Goal: Task Accomplishment & Management: Complete application form

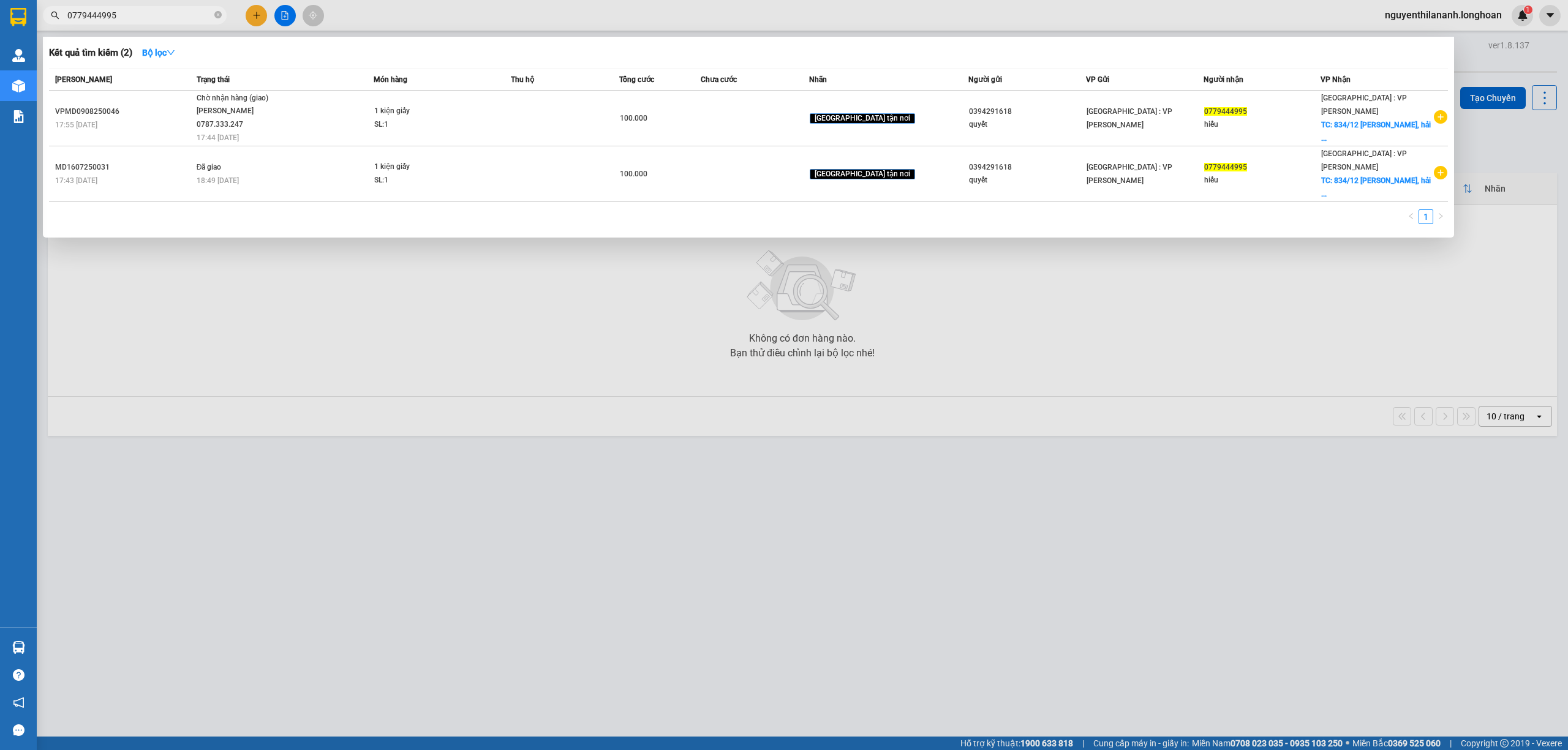
click at [160, 15] on input "0779444995" at bounding box center [140, 15] width 145 height 13
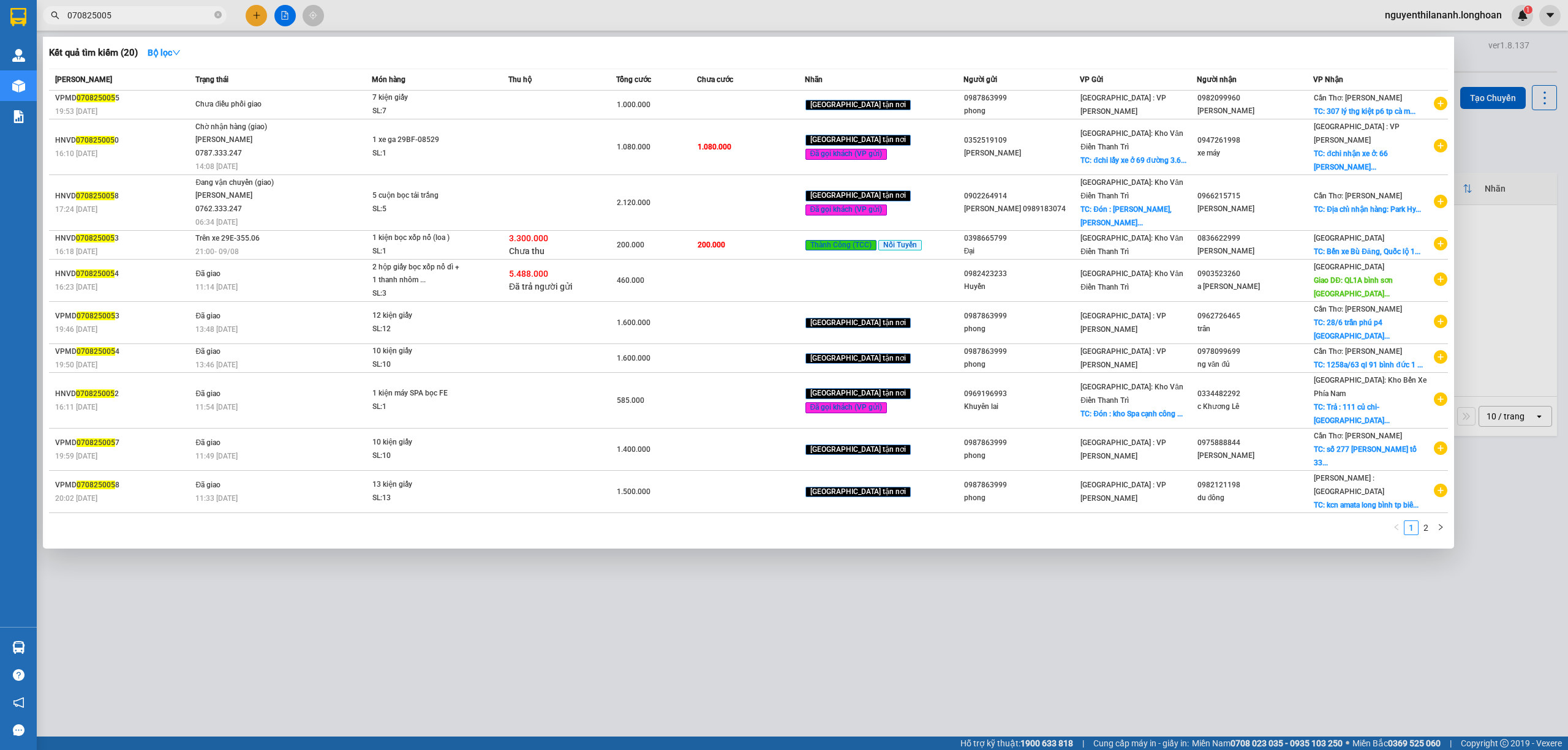
click at [101, 12] on input "070825005" at bounding box center [140, 15] width 145 height 13
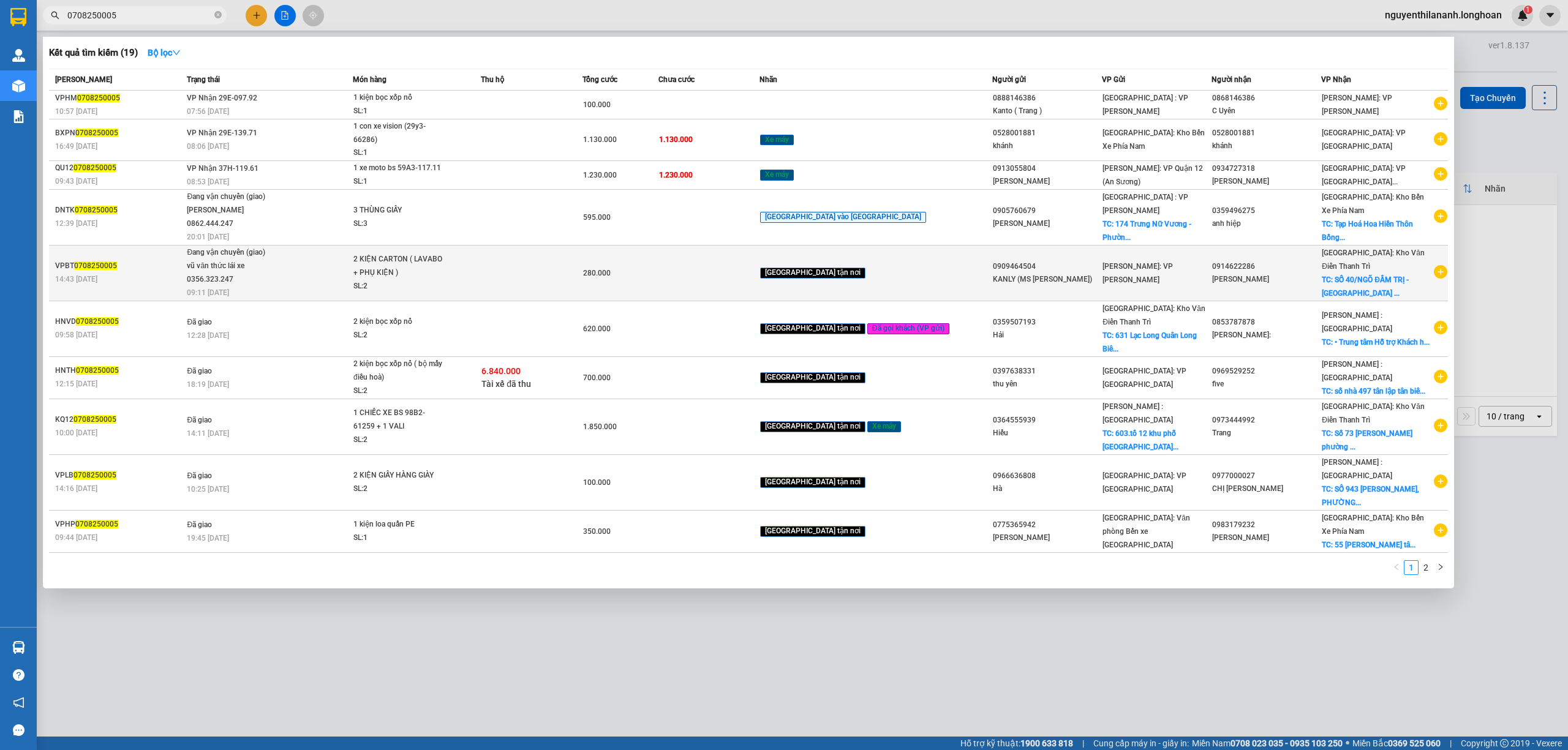
type input "0708250005"
click at [235, 259] on div "vũ văn thức lái xe 0356.323.247" at bounding box center [233, 272] width 92 height 26
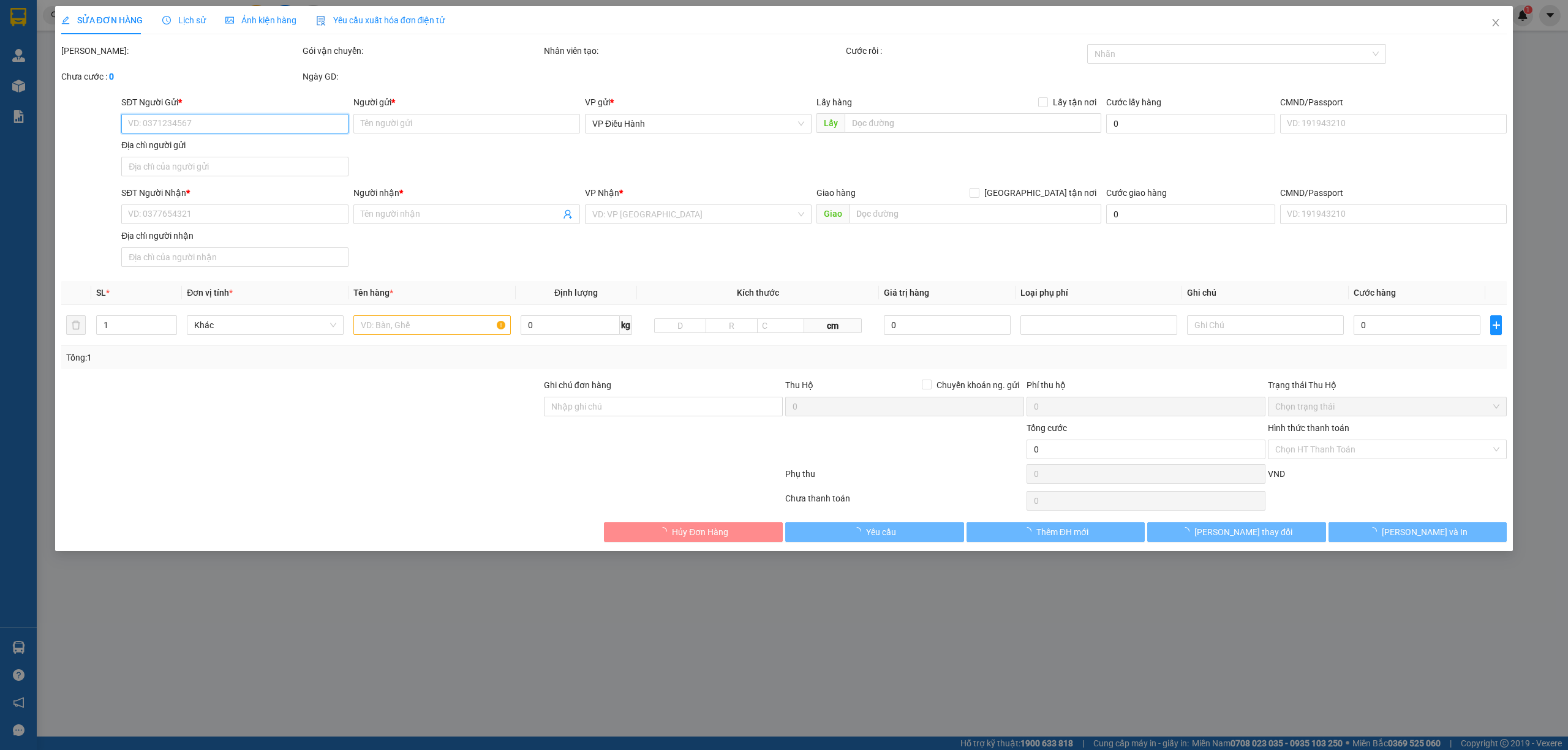
type input "0909464504"
type input "KANLY (MS [PERSON_NAME])"
type input "0914622286"
type input "[PERSON_NAME]"
checkbox input "true"
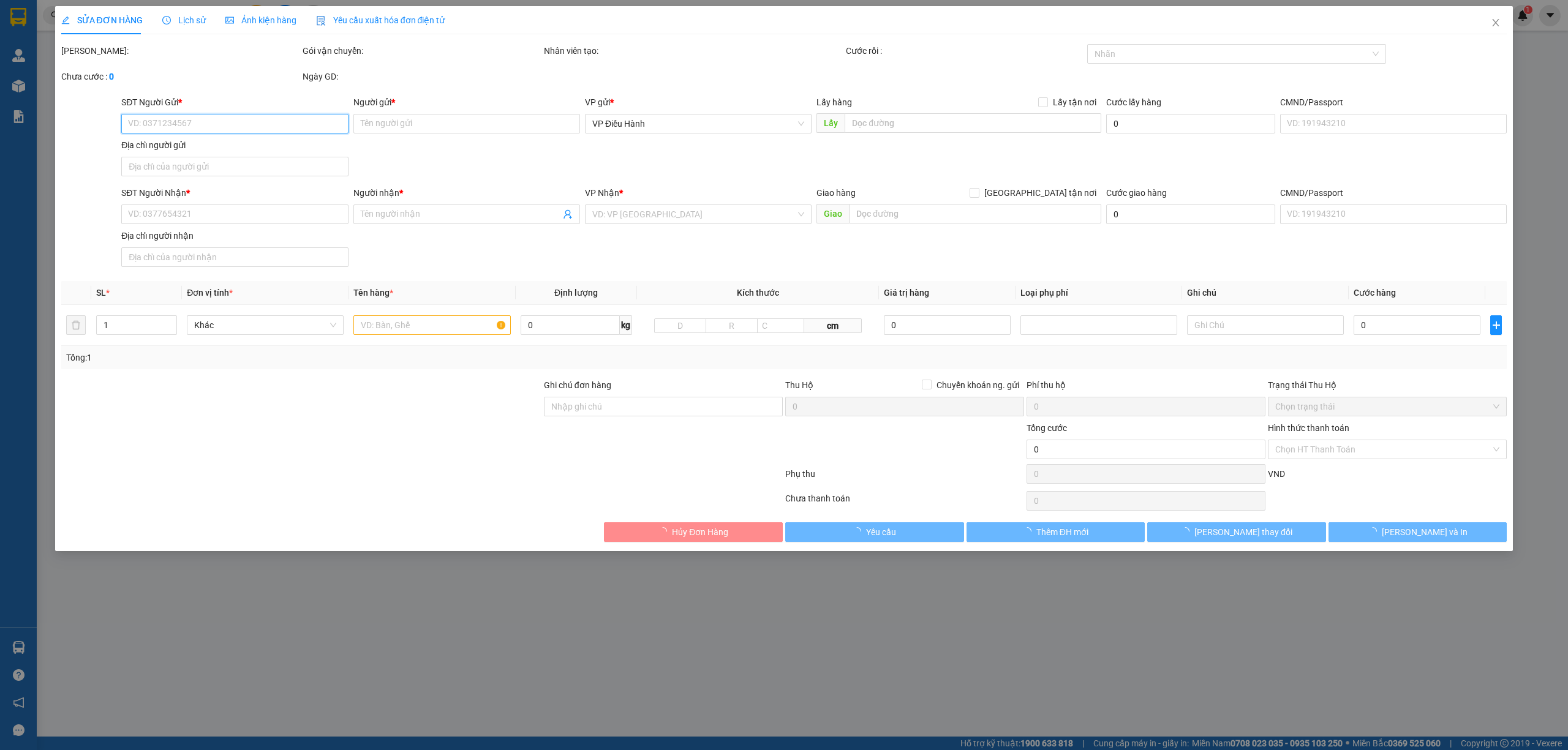
type input "SỐ 40/NGÕ ĐẦM TRỊ - [GEOGRAPHIC_DATA] - [GEOGRAPHIC_DATA] - [GEOGRAPHIC_DATA]"
type input "HÀNG DỄ VỠ NHẸ TAY GIÚP E"
type input "280.000"
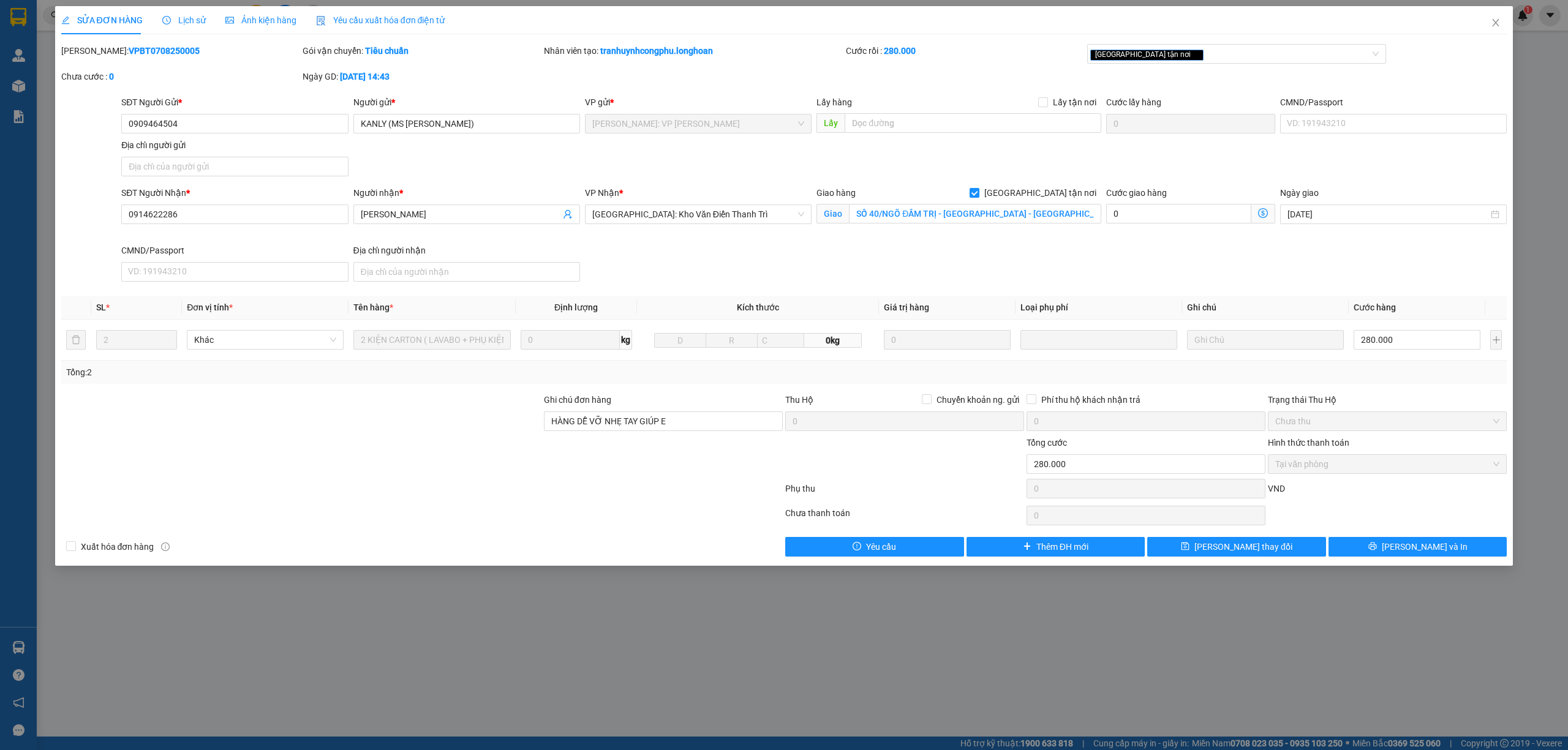
click at [191, 27] on div "Lịch sử" at bounding box center [184, 20] width 44 height 28
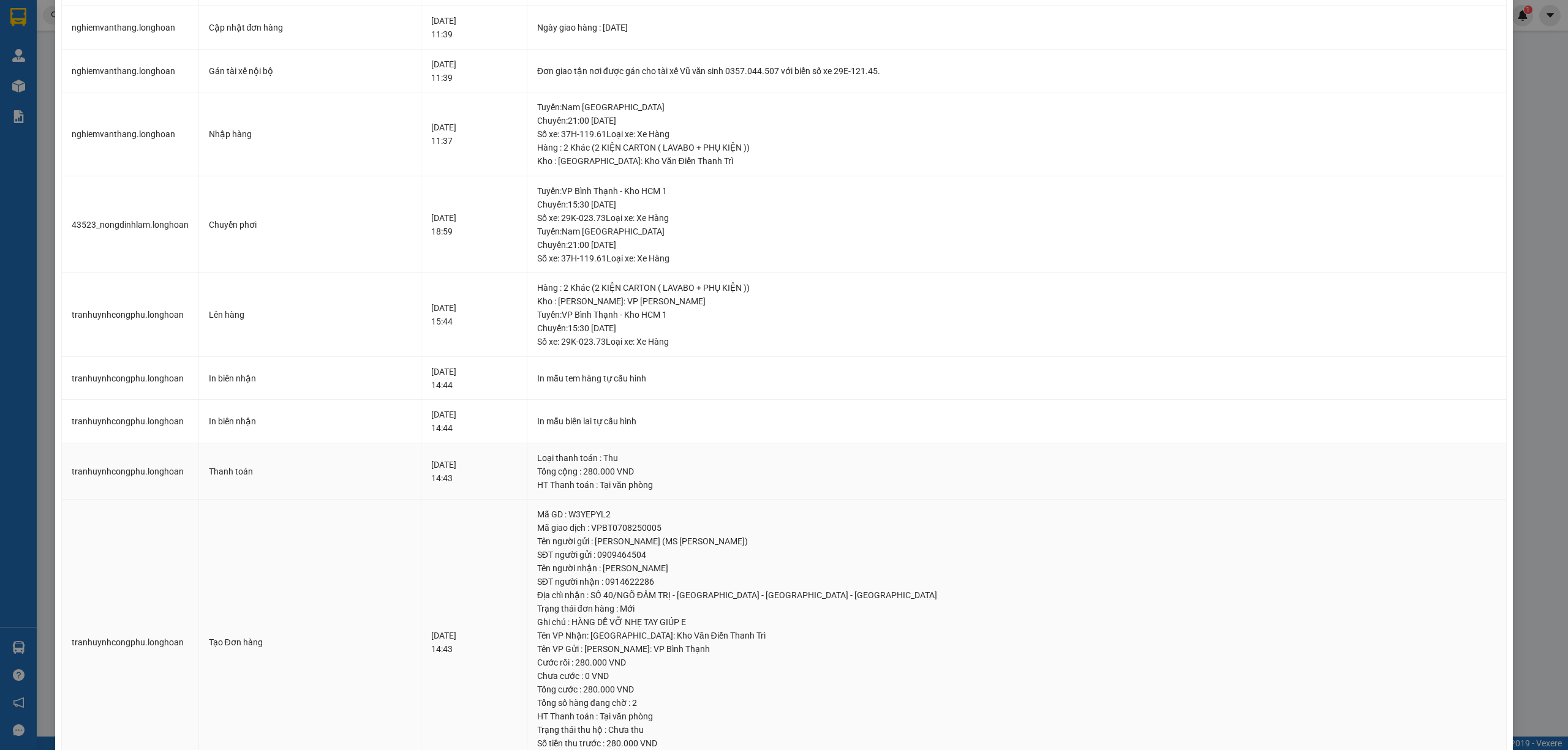
scroll to position [307, 0]
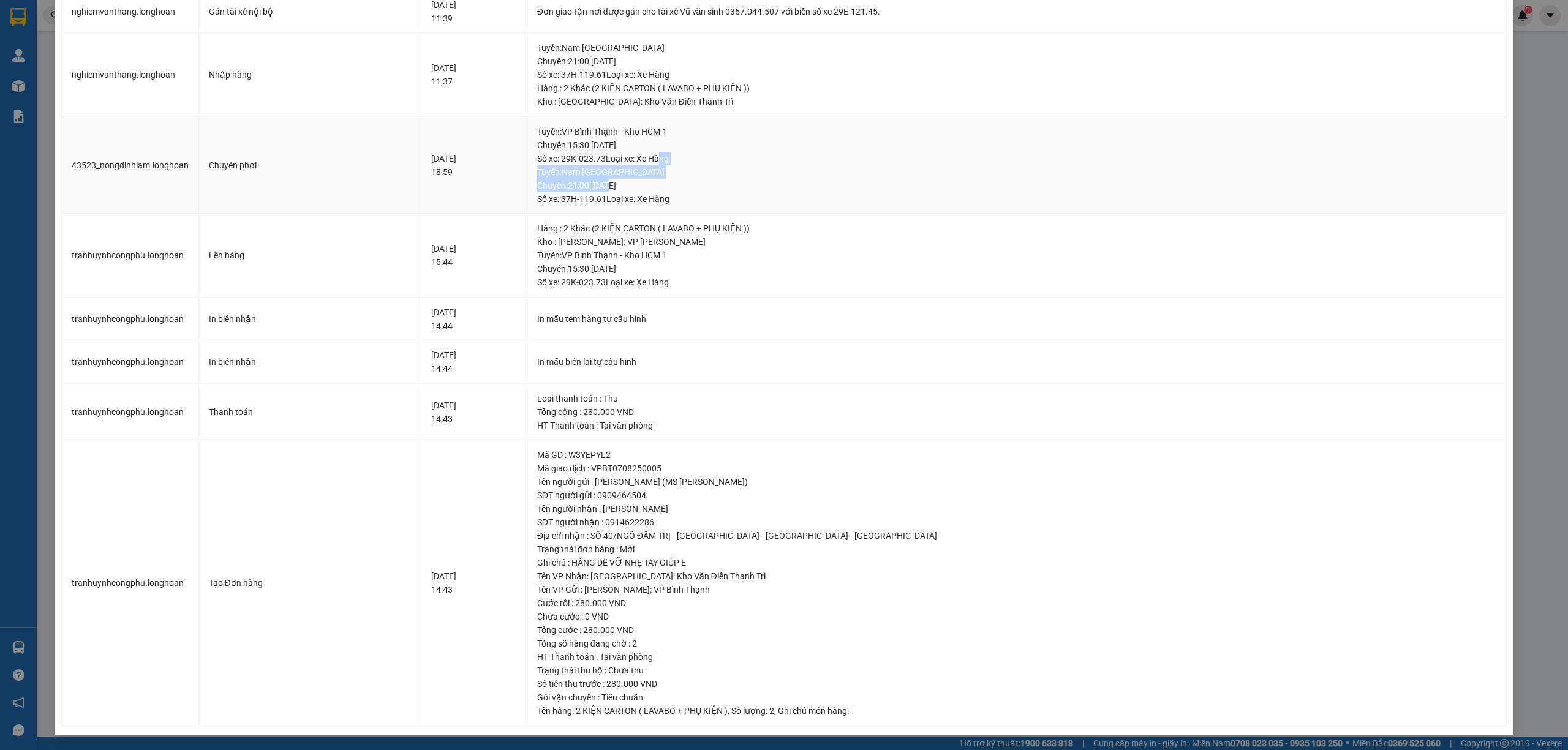
drag, startPoint x: 703, startPoint y: 160, endPoint x: 711, endPoint y: 158, distance: 8.2
click at [711, 158] on div "Tuyến : VP Bình Thạnh - Kho HCM 1 Chuyến: 15:30 [DATE] Số xe: 29K-023.73 Loại x…" at bounding box center [1016, 165] width 959 height 81
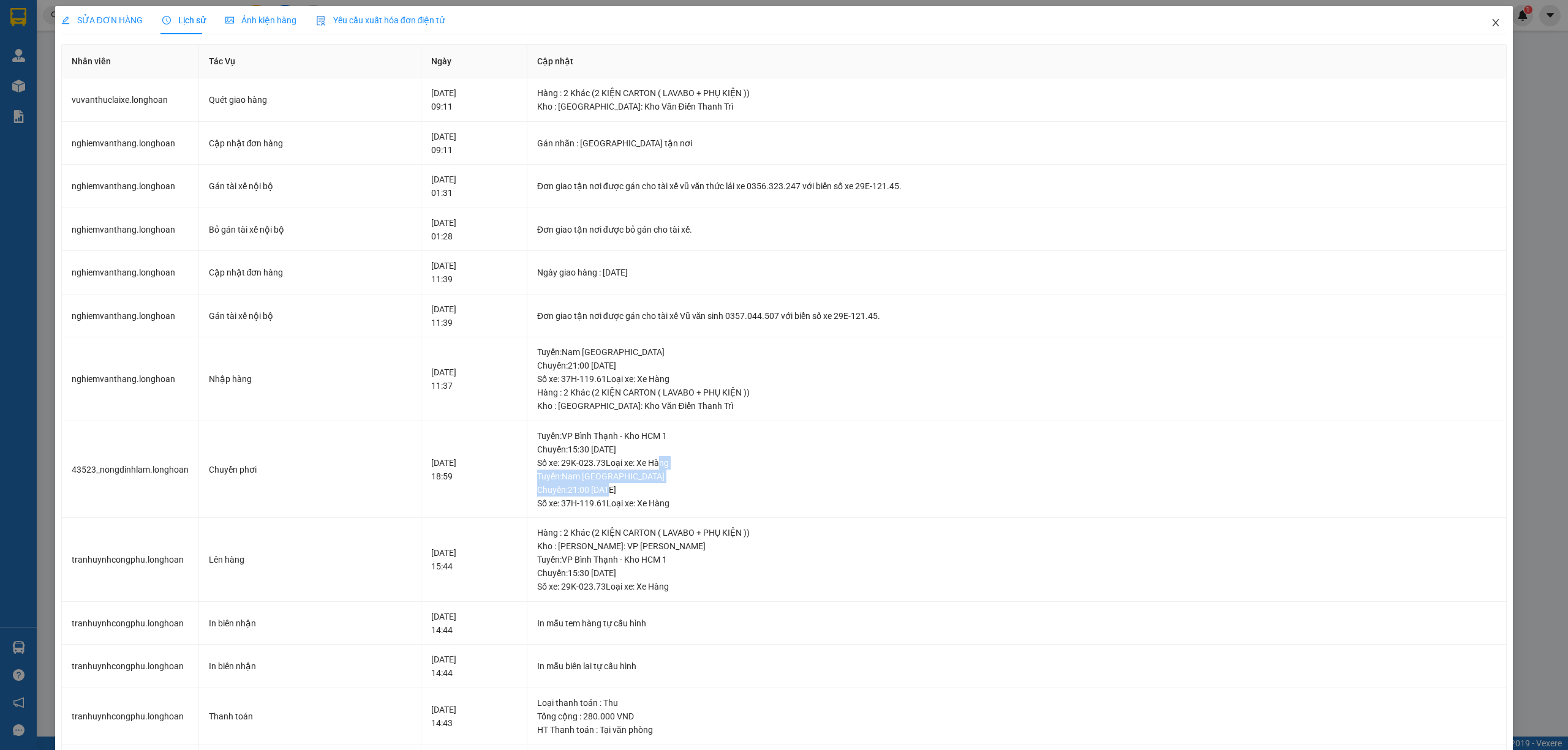
click at [1488, 18] on span "Close" at bounding box center [1496, 23] width 34 height 34
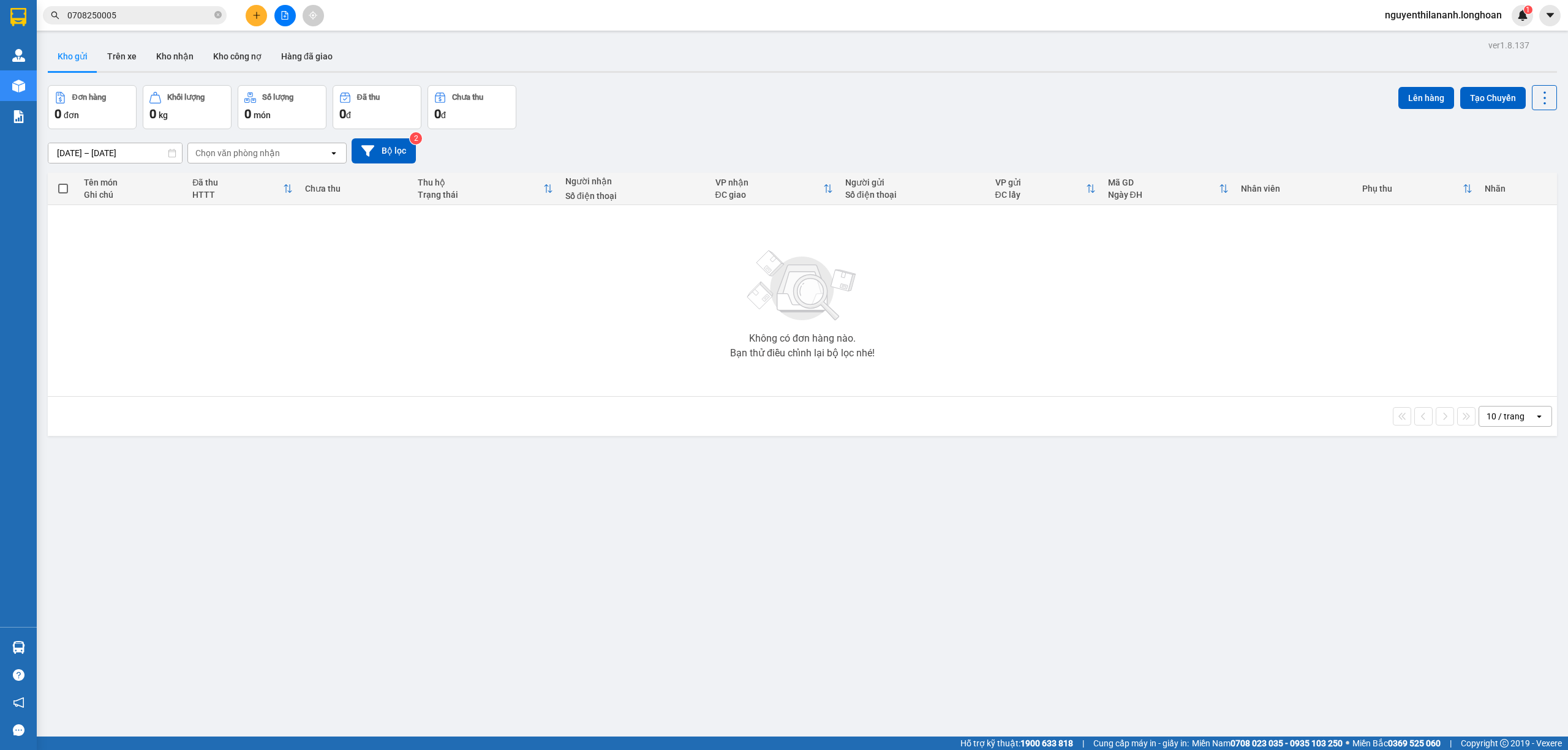
click at [133, 13] on input "0708250005" at bounding box center [140, 15] width 145 height 13
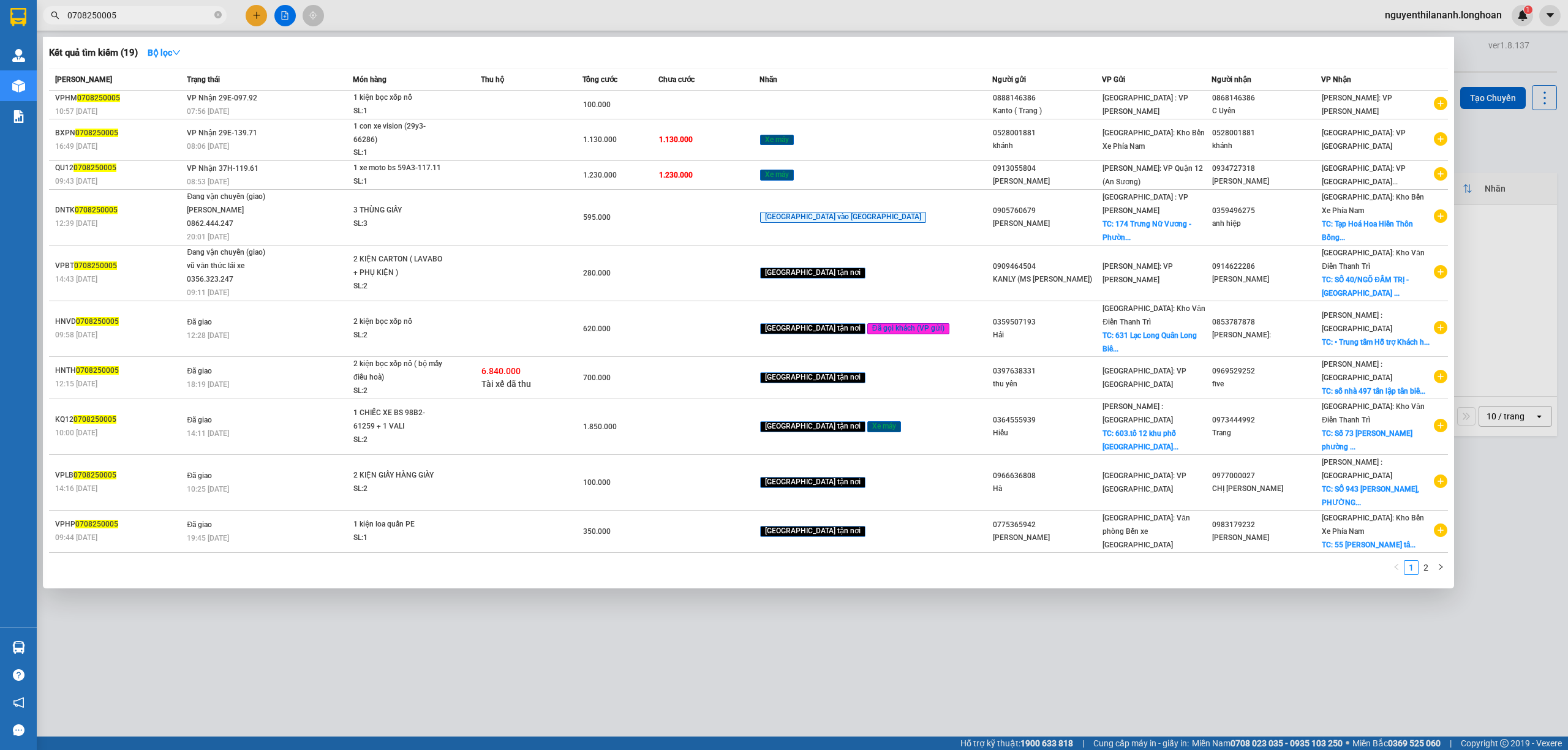
click at [133, 13] on input "0708250005" at bounding box center [140, 15] width 145 height 13
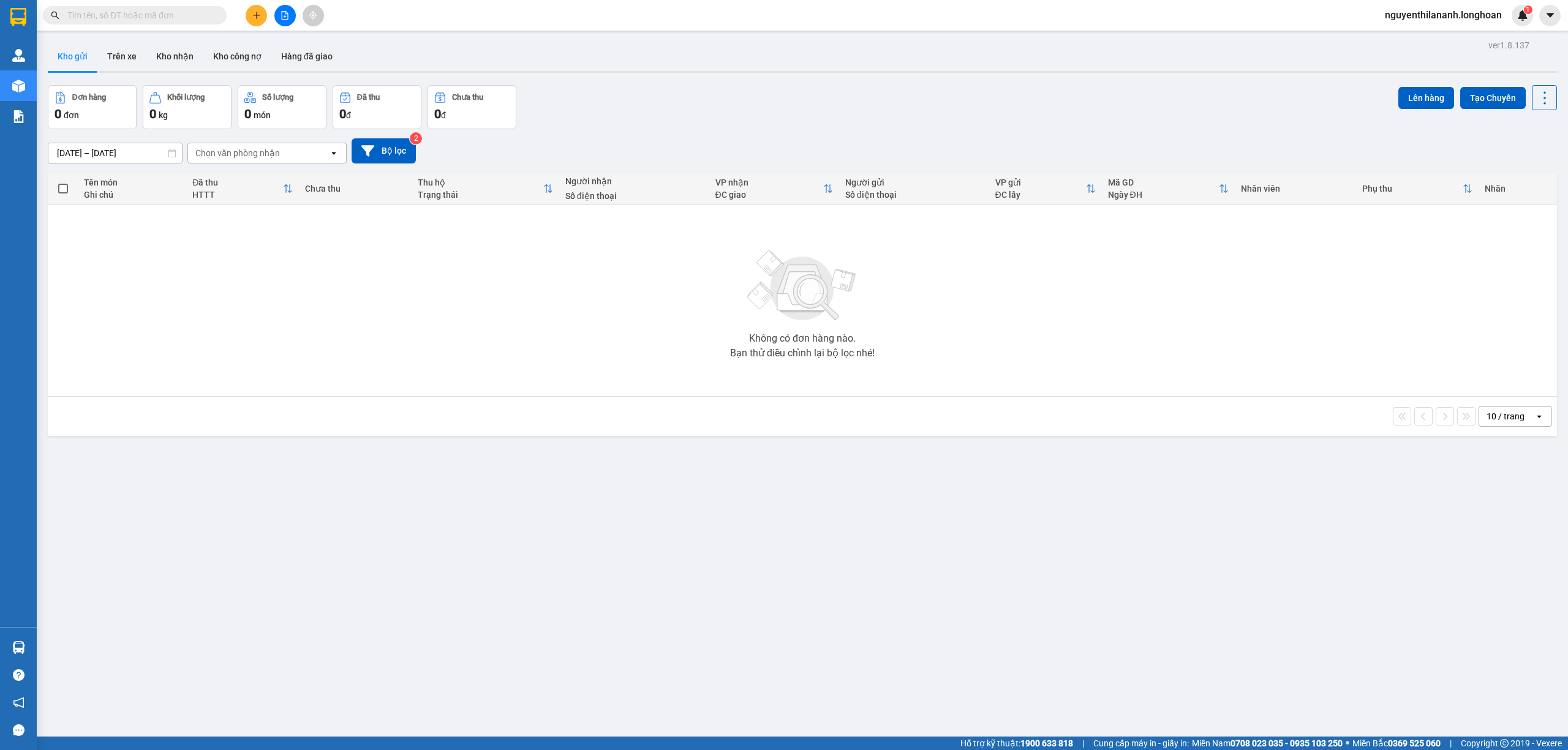
paste input "0986600545"
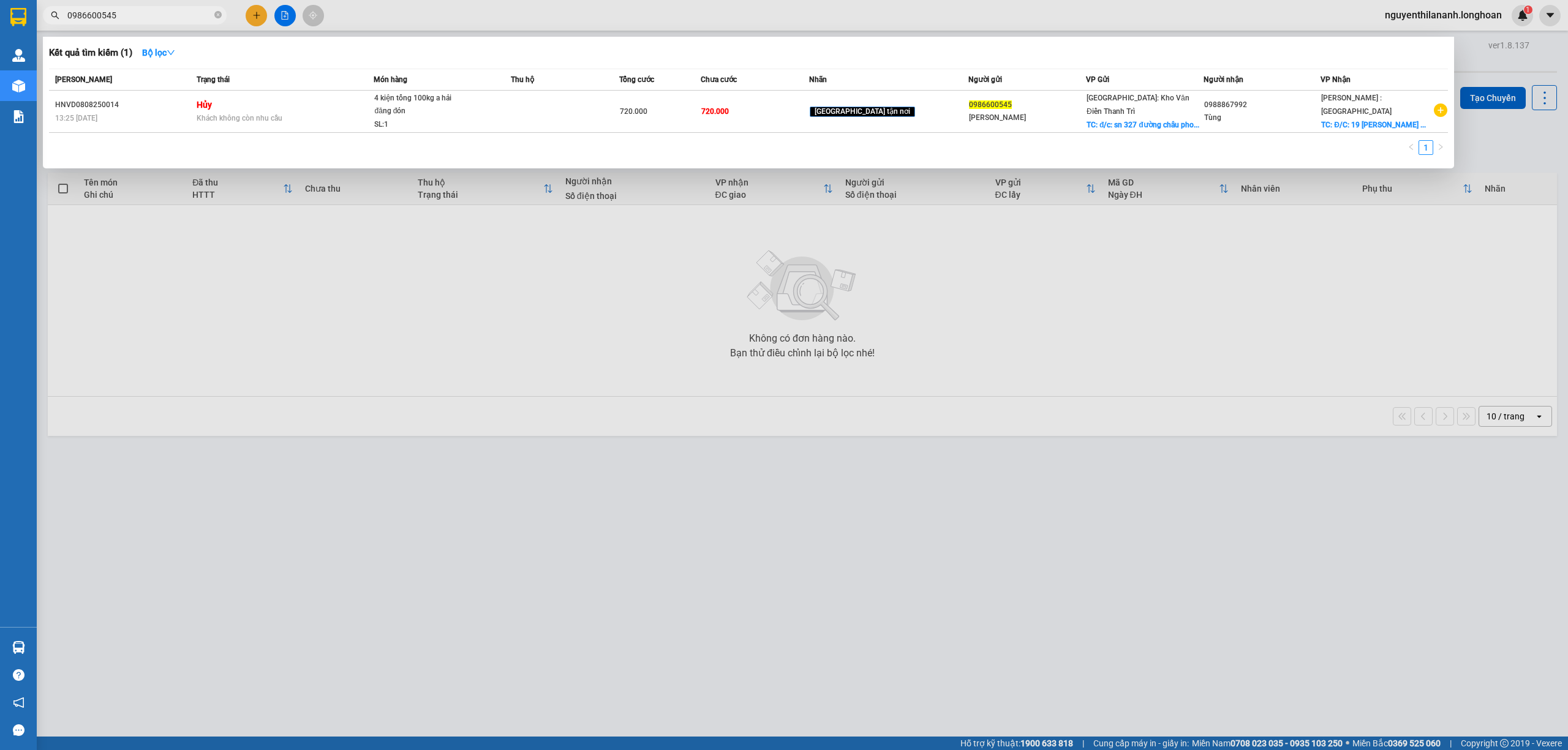
type input "0986600545"
